Goal: Book appointment/travel/reservation

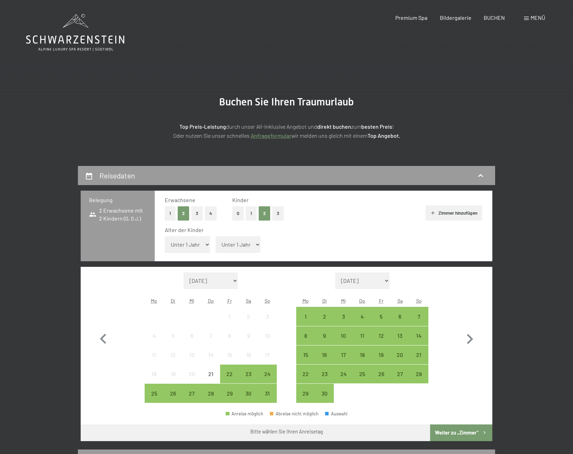
select select "8"
click at [165, 236] on select "Unter 1 Jahr 1 Jahr 2 Jahre 3 Jahre 4 Jahre 5 Jahre 6 Jahre 7 Jahre 8 Jahre 9 J…" at bounding box center [187, 244] width 45 height 17
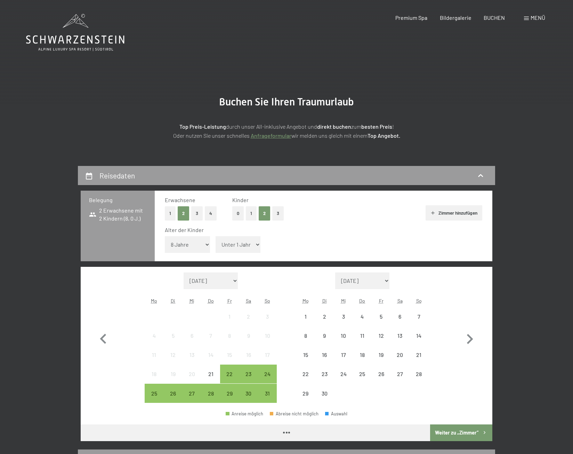
click at [249, 244] on span "Einwilligung Marketing*" at bounding box center [248, 247] width 57 height 7
click at [216, 244] on input "Einwilligung Marketing*" at bounding box center [212, 247] width 7 height 7
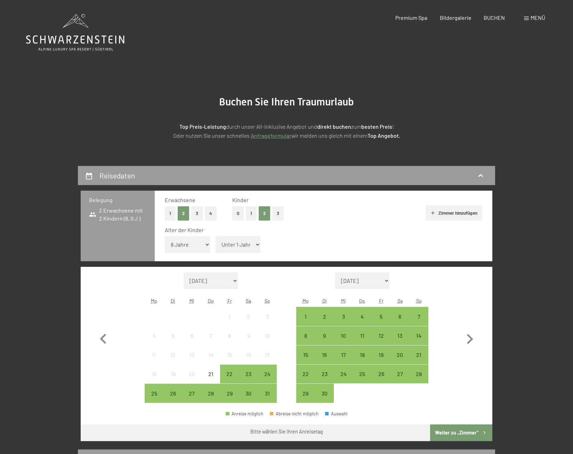
click at [287, 244] on div "Alter der Kinder Unter 1 Jahr 1 Jahr 2 Jahre 3 Jahre 4 Jahre 5 Jahre 6 Jahre 7 …" at bounding box center [323, 241] width 317 height 30
click at [257, 244] on span "Einwilligung Marketing*" at bounding box center [248, 247] width 57 height 7
click at [216, 244] on input "Einwilligung Marketing*" at bounding box center [212, 247] width 7 height 7
checkbox input "false"
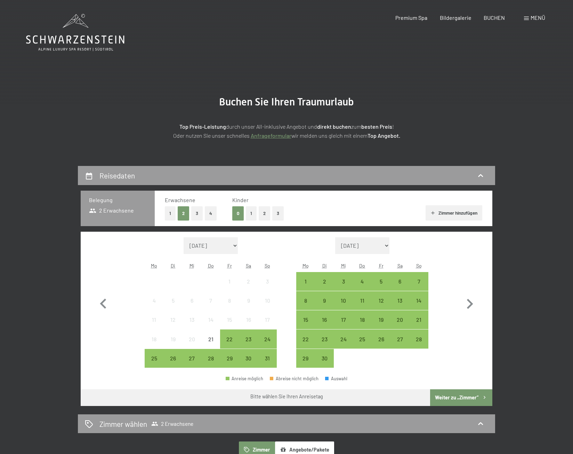
click at [264, 213] on button "2" at bounding box center [264, 213] width 11 height 14
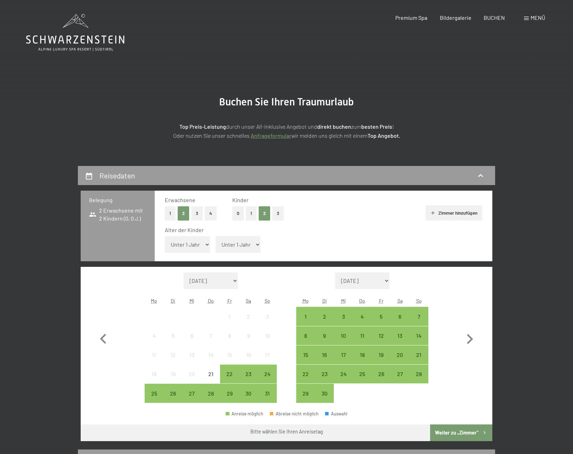
click at [199, 245] on select "Unter 1 Jahr 1 Jahr 2 Jahre 3 Jahre 4 Jahre 5 Jahre 6 Jahre 7 Jahre 8 Jahre 9 J…" at bounding box center [187, 244] width 45 height 17
select select "8"
click at [165, 236] on select "Unter 1 Jahr 1 Jahr 2 Jahre 3 Jahre 4 Jahre 5 Jahre 6 Jahre 7 Jahre 8 Jahre 9 J…" at bounding box center [187, 244] width 45 height 17
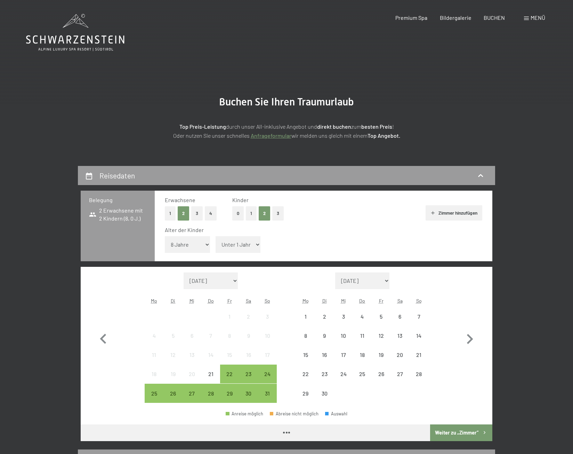
click at [246, 242] on select "Unter 1 Jahr 1 Jahr 2 Jahre 3 Jahre 4 Jahre 5 Jahre 6 Jahre 7 Jahre 8 Jahre 9 J…" at bounding box center [237, 244] width 45 height 17
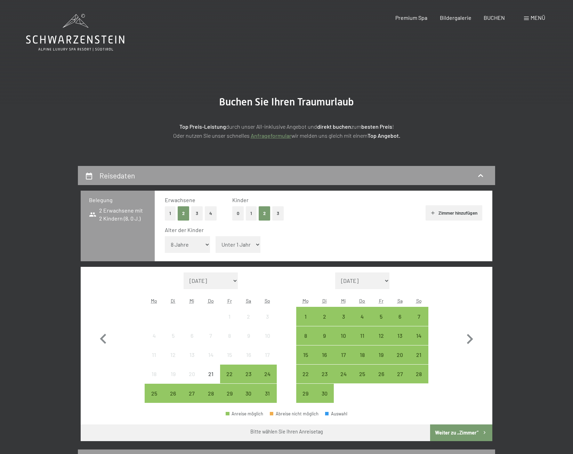
select select "16"
click at [215, 236] on select "Unter 1 Jahr 1 Jahr 2 Jahre 3 Jahre 4 Jahre 5 Jahre 6 Jahre 7 Jahre 8 Jahre 9 J…" at bounding box center [237, 244] width 45 height 17
click at [399, 319] on div "6" at bounding box center [399, 321] width 17 height 17
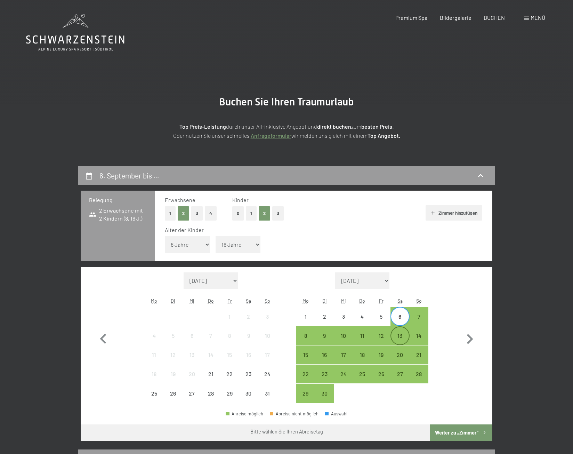
click at [399, 336] on div "13" at bounding box center [399, 341] width 17 height 17
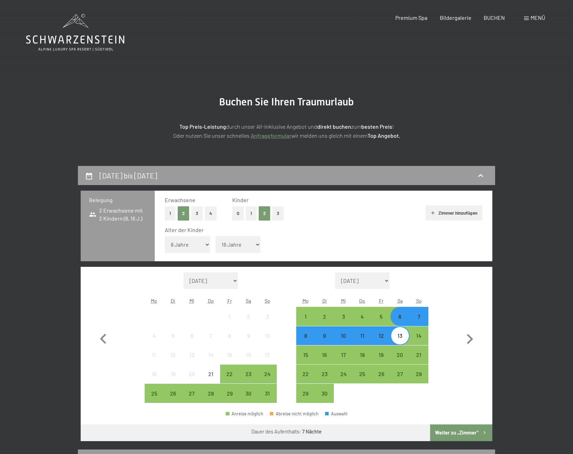
click at [458, 428] on button "Weiter zu „Zimmer“" at bounding box center [461, 432] width 62 height 17
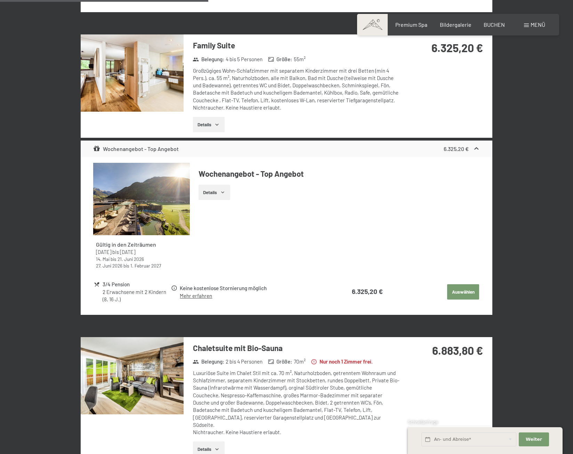
scroll to position [652, 0]
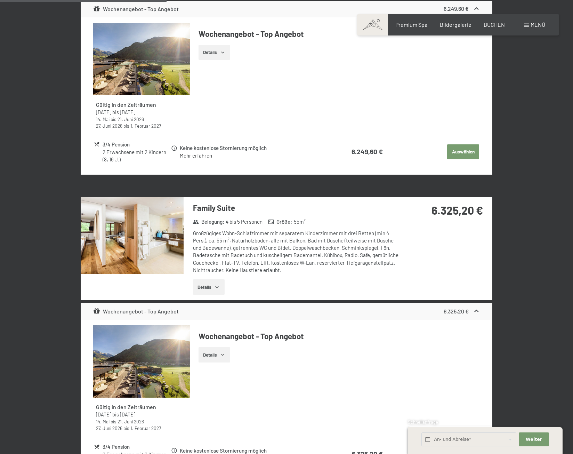
click at [236, 233] on div "Großzügiges Wohn-Schlafzimmer mit separatem Kinderzimmer mit drei Betten (min 4…" at bounding box center [296, 251] width 207 height 44
drag, startPoint x: 223, startPoint y: 227, endPoint x: 237, endPoint y: 226, distance: 13.6
click at [237, 229] on div "Großzügiges Wohn-Schlafzimmer mit separatem Kinderzimmer mit drei Betten (min 4…" at bounding box center [296, 251] width 207 height 44
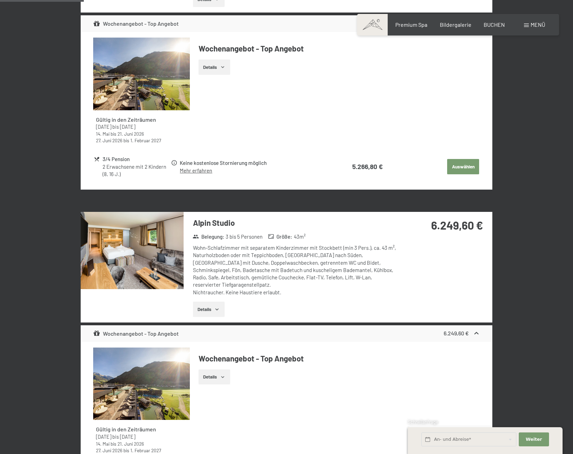
scroll to position [166, 0]
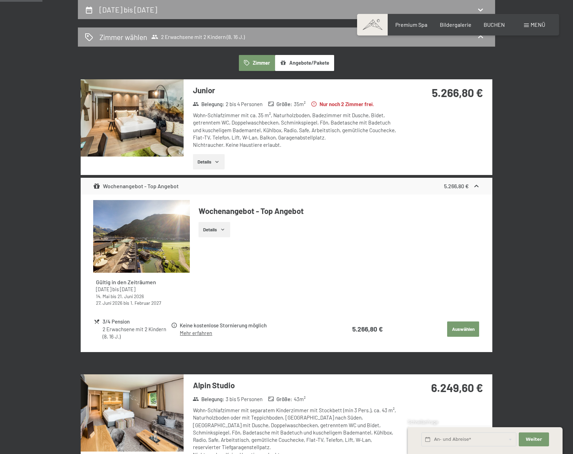
click at [249, 133] on div "Wohn-Schlafzimmer mit ca. 35 m², Naturholzboden, Badezimmer mit Dusche, Bidet, …" at bounding box center [296, 130] width 207 height 37
drag, startPoint x: 231, startPoint y: 121, endPoint x: 317, endPoint y: 122, distance: 86.2
click at [317, 122] on div "Wohn-Schlafzimmer mit ca. 35 m², Naturholzboden, Badezimmer mit Dusche, Bidet, …" at bounding box center [296, 130] width 207 height 37
click at [319, 122] on div "Wohn-Schlafzimmer mit ca. 35 m², Naturholzboden, Badezimmer mit Dusche, Bidet, …" at bounding box center [296, 130] width 207 height 37
drag, startPoint x: 319, startPoint y: 122, endPoint x: 281, endPoint y: 122, distance: 38.2
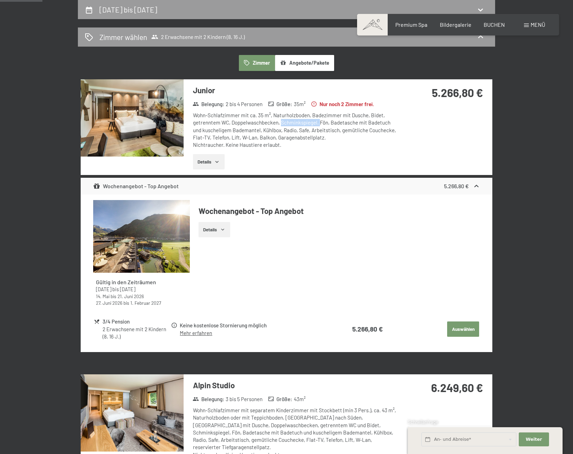
click at [281, 122] on div "Wohn-Schlafzimmer mit ca. 35 m², Naturholzboden, Badezimmer mit Dusche, Bidet, …" at bounding box center [296, 130] width 207 height 37
click at [261, 137] on div "Wohn-Schlafzimmer mit ca. 35 m², Naturholzboden, Badezimmer mit Dusche, Bidet, …" at bounding box center [296, 130] width 207 height 37
drag, startPoint x: 252, startPoint y: 128, endPoint x: 289, endPoint y: 131, distance: 36.6
click at [289, 131] on div "Wohn-Schlafzimmer mit ca. 35 m², Naturholzboden, Badezimmer mit Dusche, Bidet, …" at bounding box center [296, 130] width 207 height 37
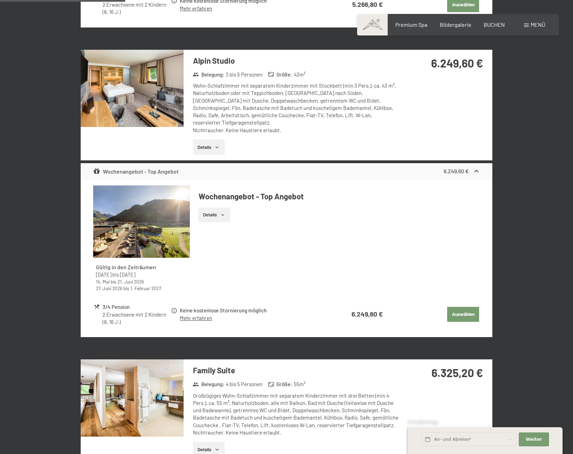
scroll to position [652, 0]
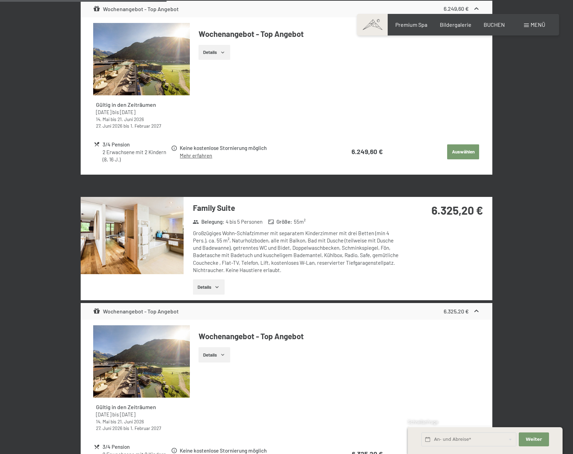
click at [220, 282] on button "Details" at bounding box center [209, 286] width 32 height 15
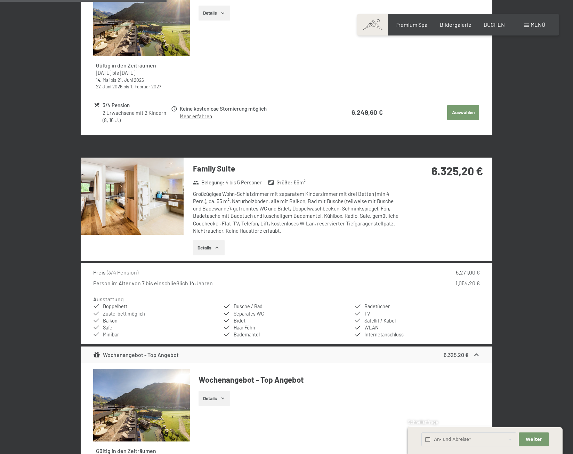
scroll to position [815, 0]
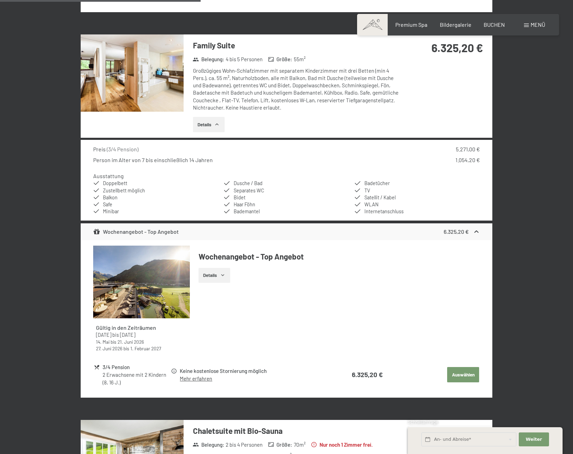
click at [252, 92] on div "Großzügiges Wohn-Schlafzimmer mit separatem Kinderzimmer mit drei Betten (min 4…" at bounding box center [296, 89] width 207 height 44
drag, startPoint x: 249, startPoint y: 78, endPoint x: 282, endPoint y: 80, distance: 33.1
click at [282, 80] on div "Großzügiges Wohn-Schlafzimmer mit separatem Kinderzimmer mit drei Betten (min 4…" at bounding box center [296, 89] width 207 height 44
click at [286, 91] on div "Großzügiges Wohn-Schlafzimmer mit separatem Kinderzimmer mit drei Betten (min 4…" at bounding box center [296, 89] width 207 height 44
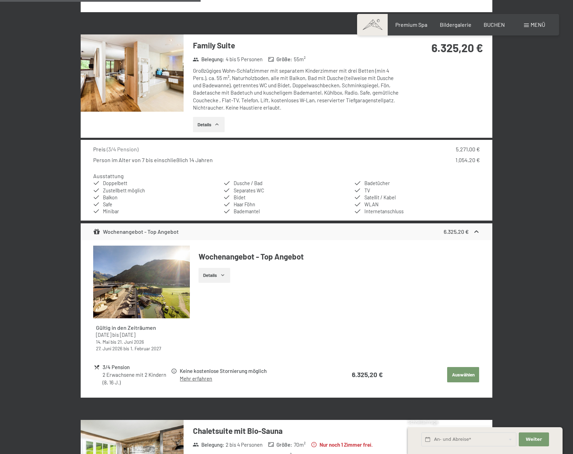
click at [294, 79] on div "Großzügiges Wohn-Schlafzimmer mit separatem Kinderzimmer mit drei Betten (min 4…" at bounding box center [296, 89] width 207 height 44
drag, startPoint x: 298, startPoint y: 77, endPoint x: 275, endPoint y: 76, distance: 23.3
click at [275, 76] on div "Großzügiges Wohn-Schlafzimmer mit separatem Kinderzimmer mit drei Betten (min 4…" at bounding box center [296, 89] width 207 height 44
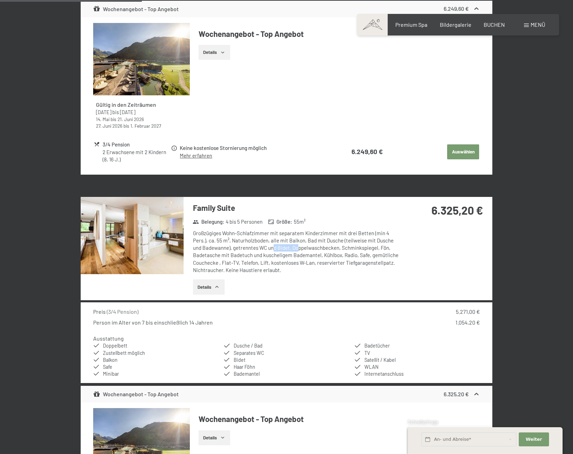
scroll to position [490, 0]
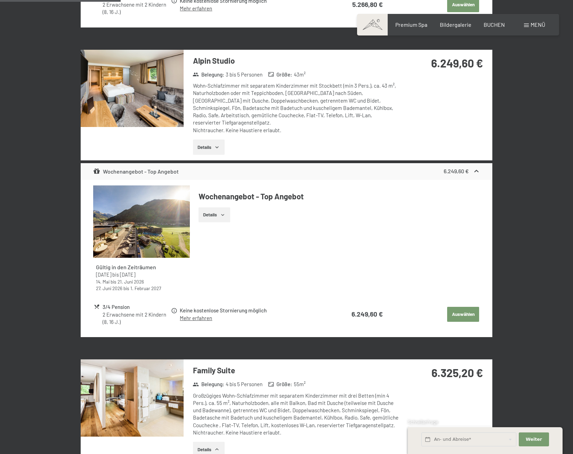
click at [252, 114] on div "Wohn-Schlafzimmer mit separatem Kinderzimmer mit Stockbett (min 3 Pers.), ca. 4…" at bounding box center [296, 108] width 207 height 52
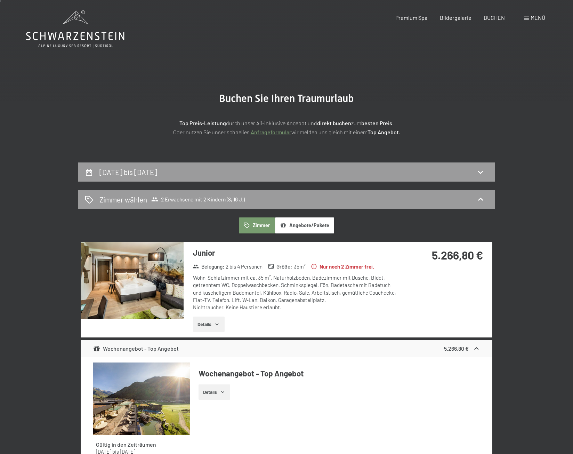
scroll to position [166, 0]
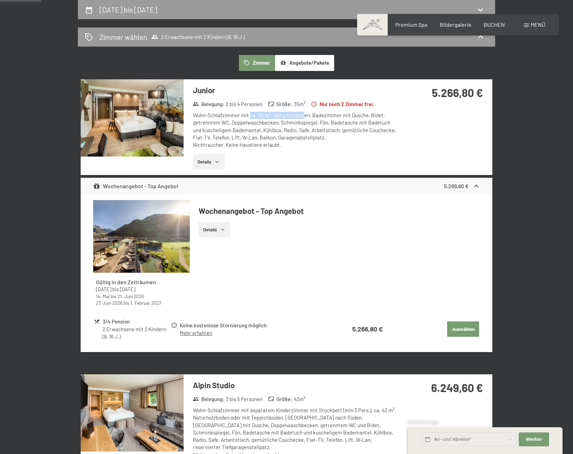
drag, startPoint x: 249, startPoint y: 115, endPoint x: 257, endPoint y: 128, distance: 15.1
click at [303, 117] on div "Wohn-Schlafzimmer mit ca. 35 m², Naturholzboden, Badezimmer mit Dusche, Bidet, …" at bounding box center [296, 130] width 207 height 37
click at [257, 128] on div "Wohn-Schlafzimmer mit ca. 35 m², Naturholzboden, Badezimmer mit Dusche, Bidet, …" at bounding box center [296, 130] width 207 height 37
drag, startPoint x: 233, startPoint y: 125, endPoint x: 277, endPoint y: 124, distance: 44.2
click at [277, 124] on div "Wohn-Schlafzimmer mit ca. 35 m², Naturholzboden, Badezimmer mit Dusche, Bidet, …" at bounding box center [296, 130] width 207 height 37
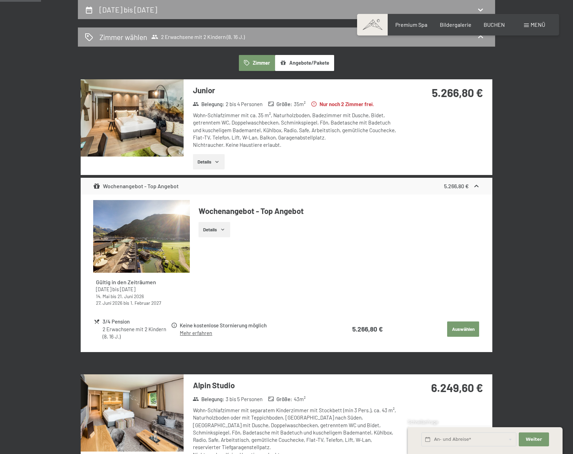
click at [269, 132] on div "Wohn-Schlafzimmer mit ca. 35 m², Naturholzboden, Badezimmer mit Dusche, Bidet, …" at bounding box center [296, 130] width 207 height 37
click at [127, 116] on img at bounding box center [132, 117] width 103 height 77
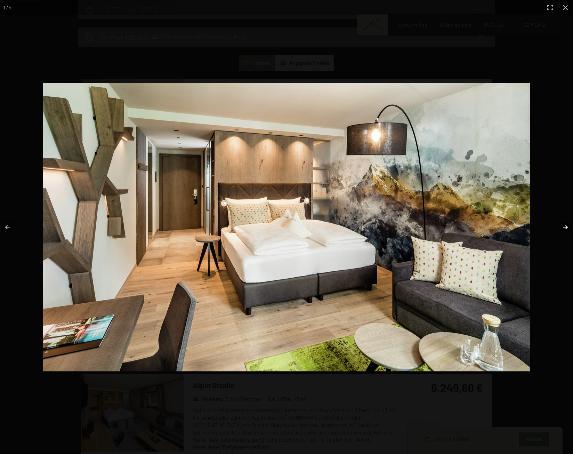
click at [566, 227] on button "button" at bounding box center [560, 227] width 24 height 35
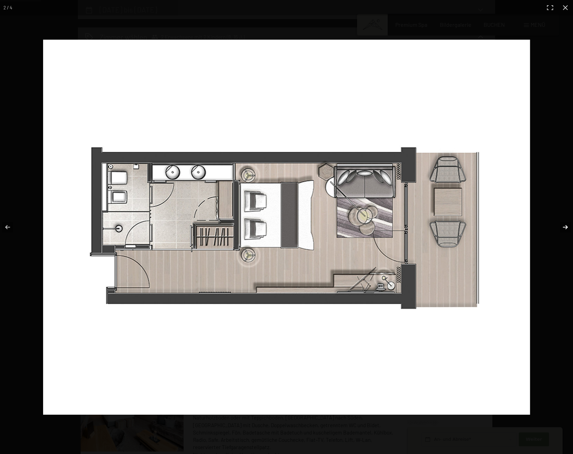
click at [561, 222] on button "button" at bounding box center [560, 227] width 24 height 35
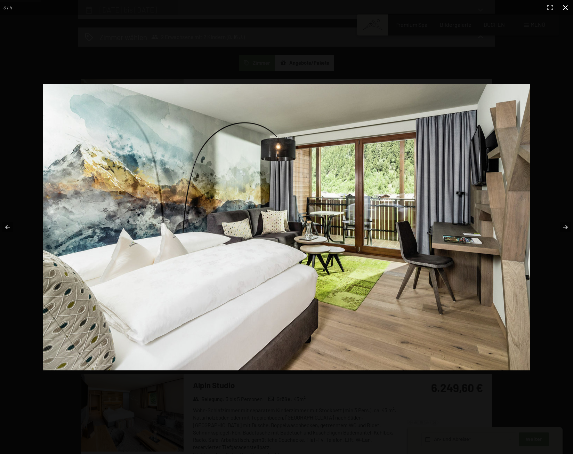
click at [566, 4] on button "button" at bounding box center [564, 7] width 15 height 15
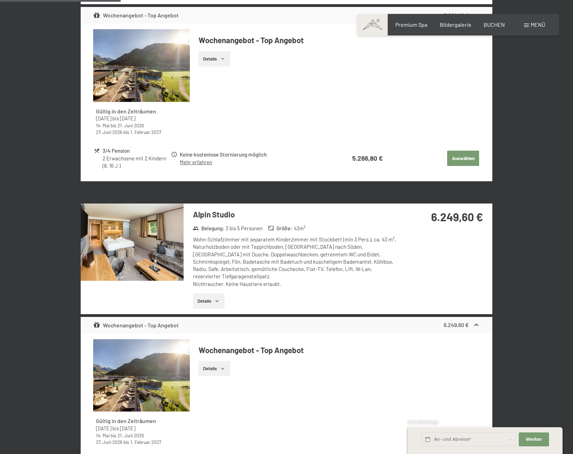
scroll to position [490, 0]
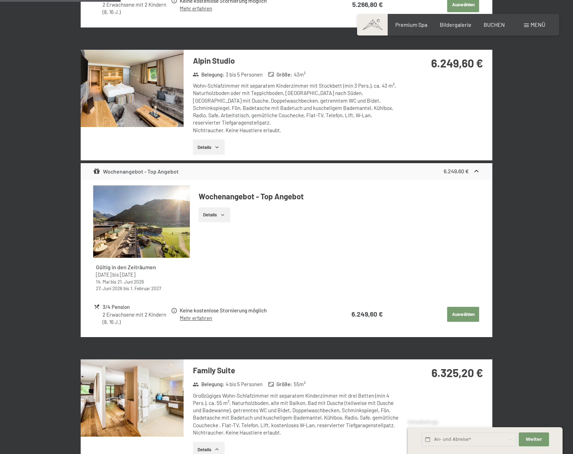
click at [239, 394] on div "Großzügiges Wohn-Schlafzimmer mit separatem Kinderzimmer mit drei Betten (min 4…" at bounding box center [296, 414] width 207 height 44
drag, startPoint x: 248, startPoint y: 387, endPoint x: 294, endPoint y: 385, distance: 45.5
click at [294, 392] on div "Großzügiges Wohn-Schlafzimmer mit separatem Kinderzimmer mit drei Betten (min 4…" at bounding box center [296, 414] width 207 height 44
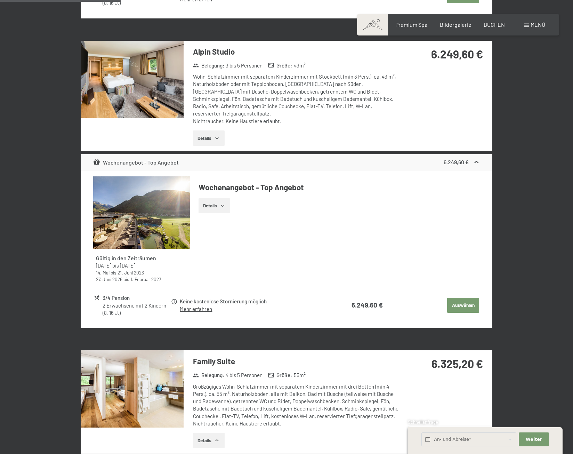
scroll to position [652, 0]
